Goal: Task Accomplishment & Management: Manage account settings

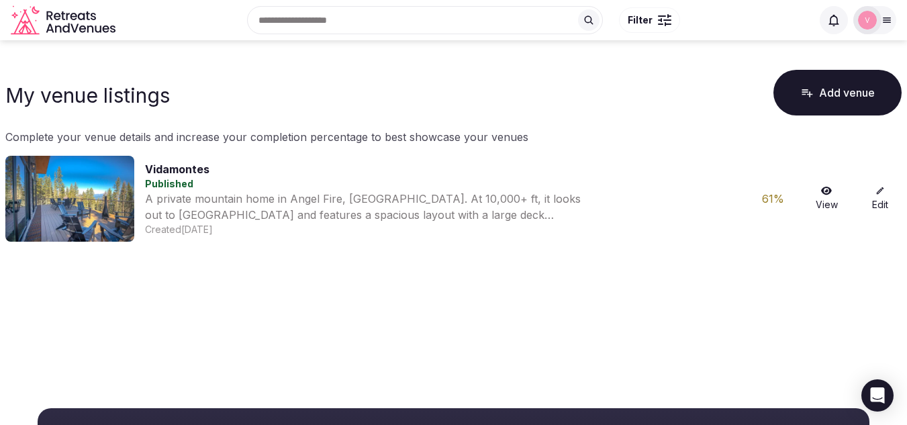
click at [876, 192] on icon at bounding box center [879, 190] width 9 height 9
click at [825, 196] on link "View" at bounding box center [826, 199] width 43 height 26
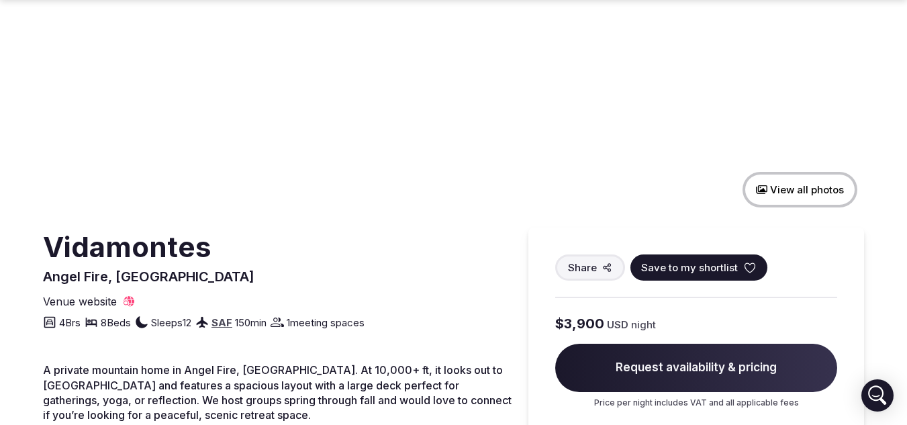
scroll to position [183, 0]
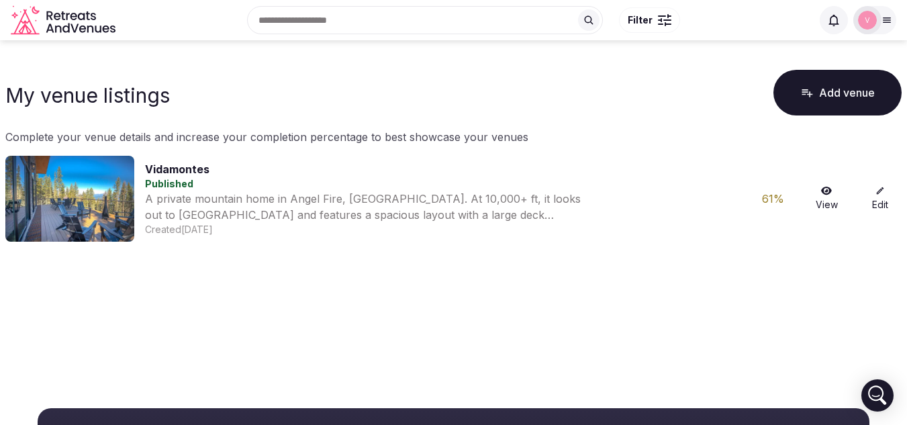
click at [881, 196] on link "Edit" at bounding box center [880, 199] width 43 height 26
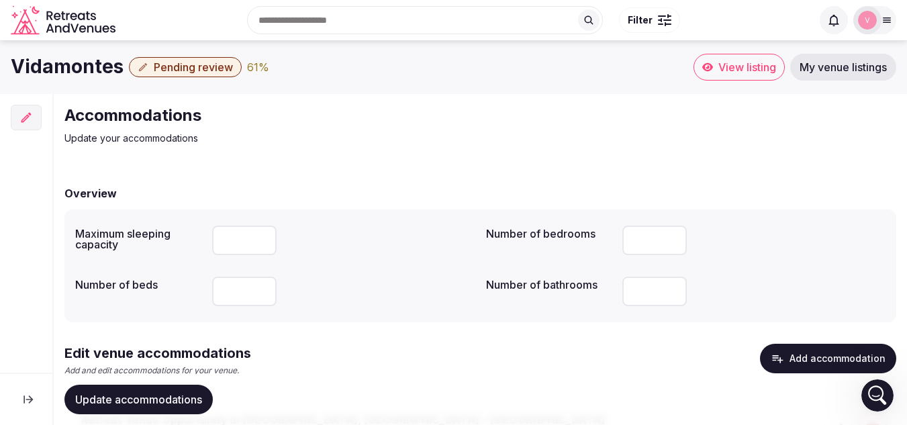
click at [862, 16] on img at bounding box center [867, 20] width 19 height 19
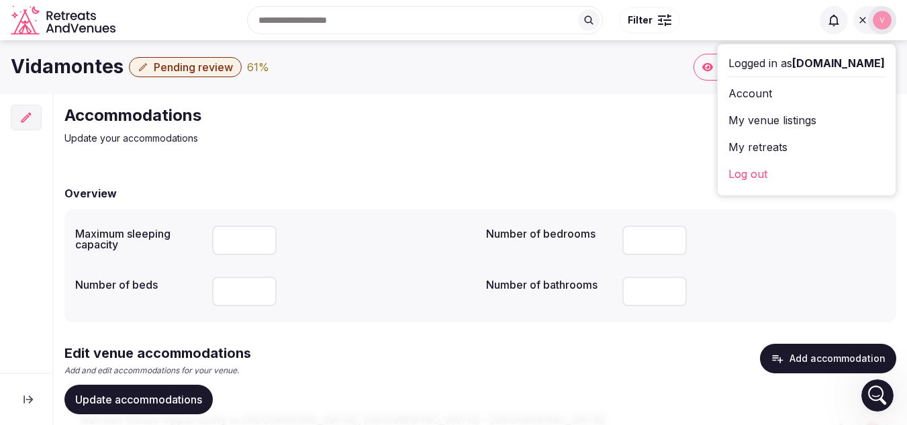
click at [784, 62] on div "Logged in as vidamontes.com" at bounding box center [806, 63] width 156 height 16
click at [808, 60] on span "[DOMAIN_NAME]" at bounding box center [838, 62] width 93 height 13
click at [753, 93] on link "Account" at bounding box center [806, 93] width 156 height 21
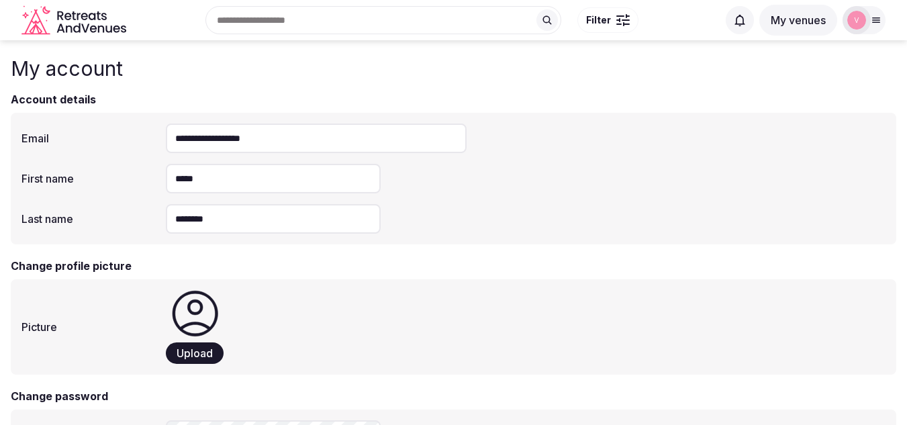
click at [802, 24] on button "My venues" at bounding box center [798, 20] width 78 height 31
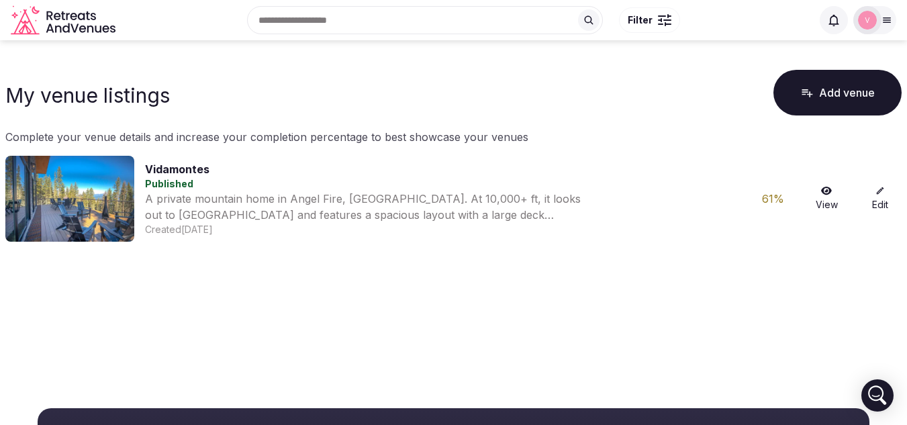
click at [885, 198] on link "Edit" at bounding box center [880, 199] width 43 height 26
